Goal: Browse casually

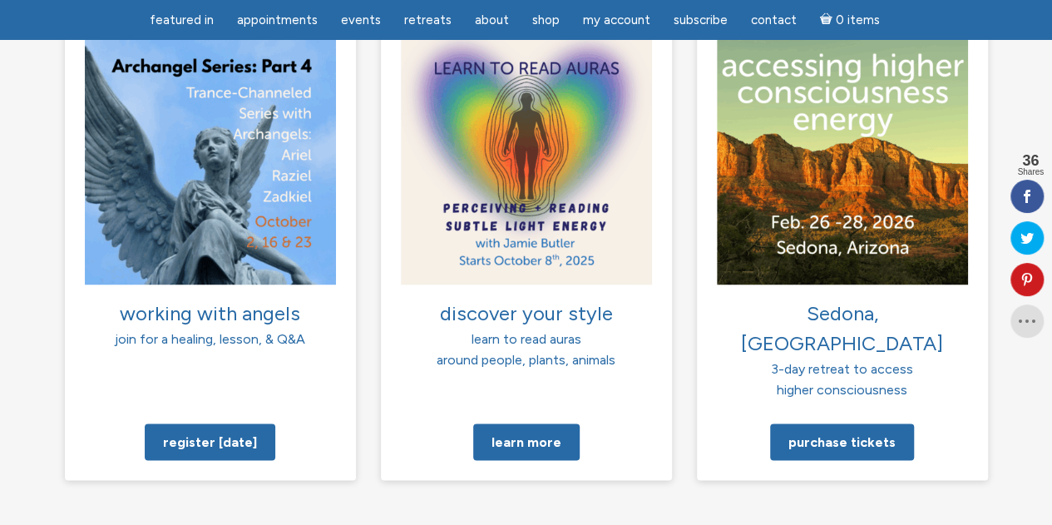
scroll to position [1255, 0]
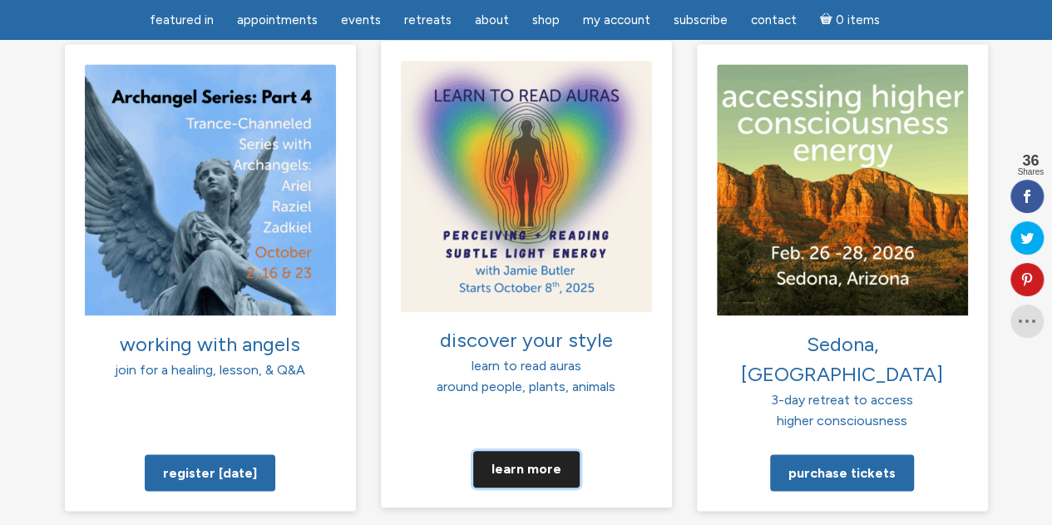
click at [555, 450] on link "Learn more" at bounding box center [526, 468] width 106 height 37
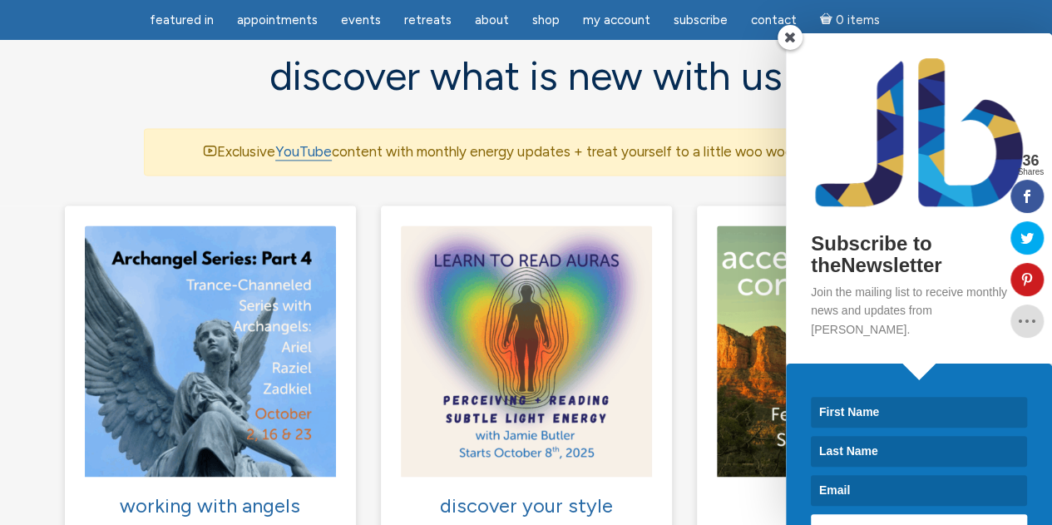
scroll to position [1088, 0]
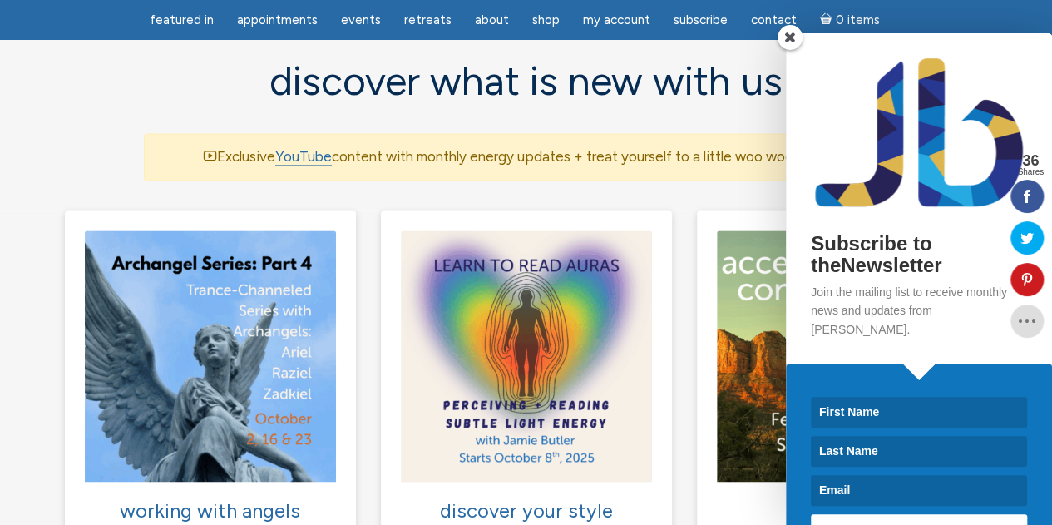
click at [791, 36] on span at bounding box center [789, 37] width 25 height 25
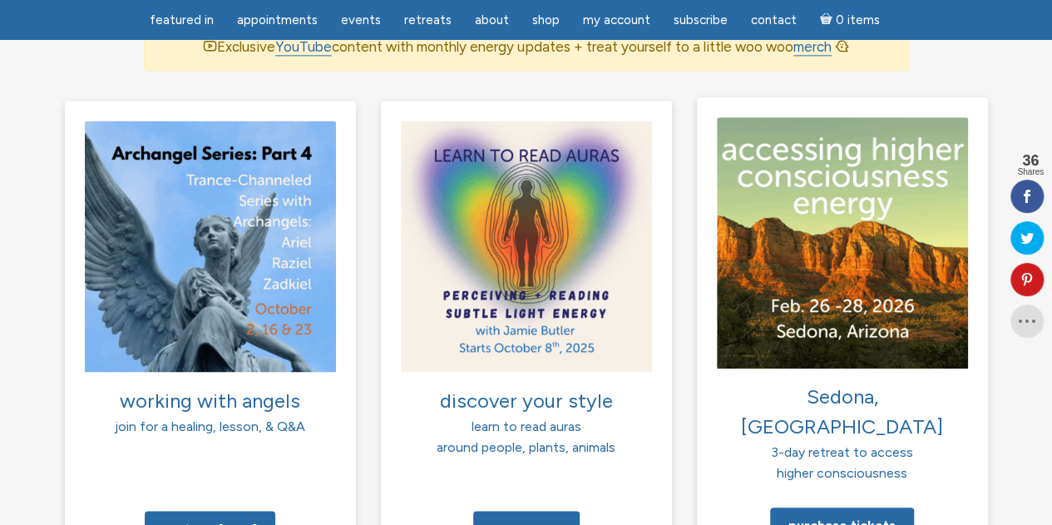
scroll to position [1203, 0]
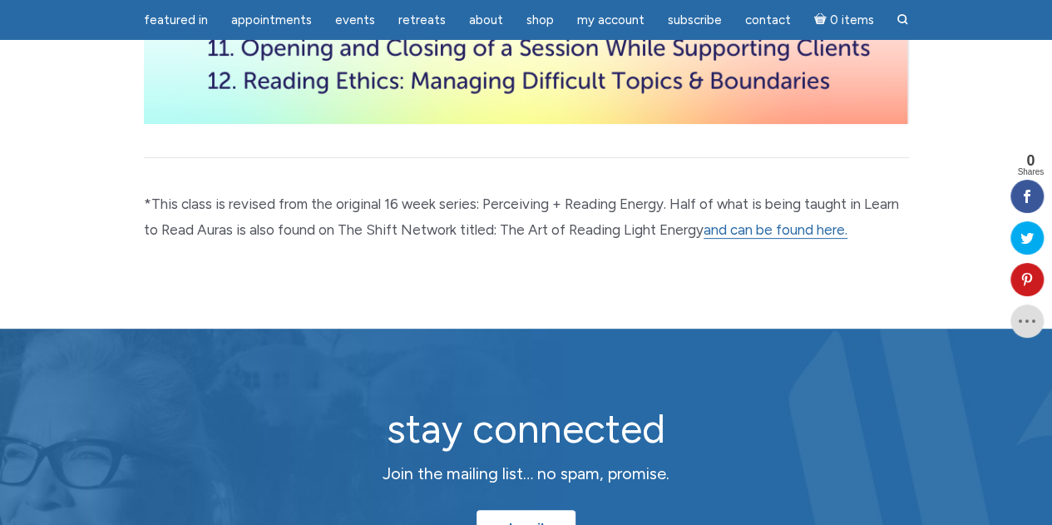
scroll to position [3346, 0]
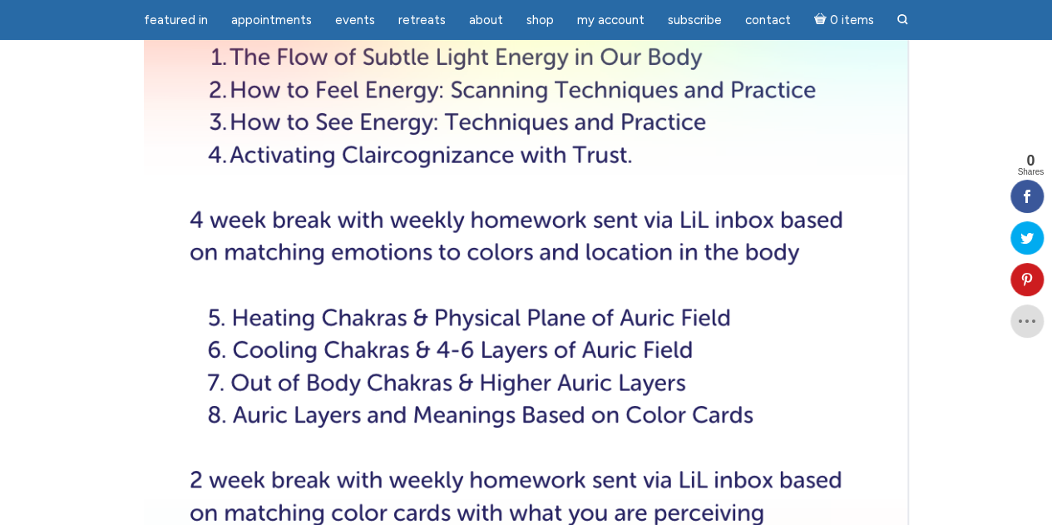
scroll to position [2749, 0]
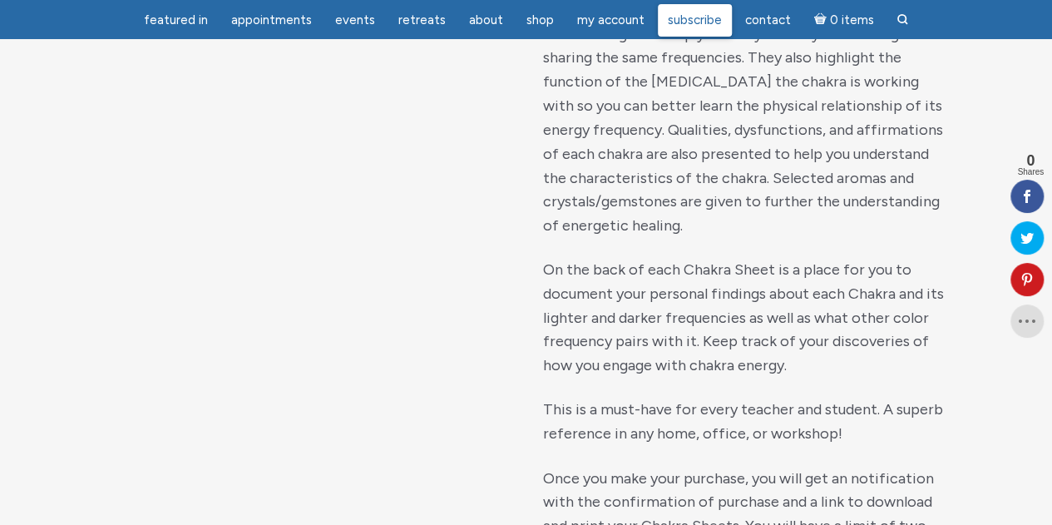
scroll to position [1126, 0]
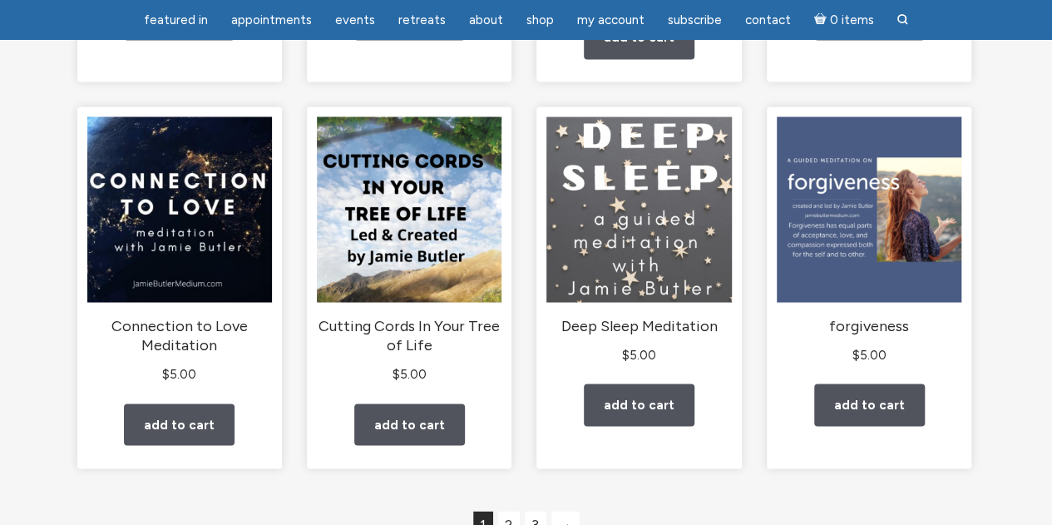
scroll to position [1373, 0]
